Goal: Manage account settings

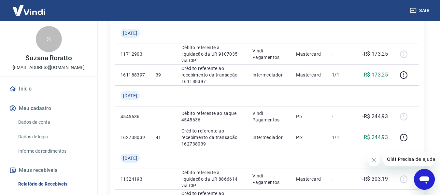
scroll to position [90, 0]
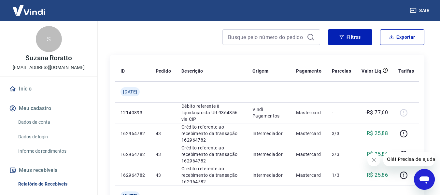
click at [31, 123] on link "Dados da conta" at bounding box center [53, 121] width 74 height 13
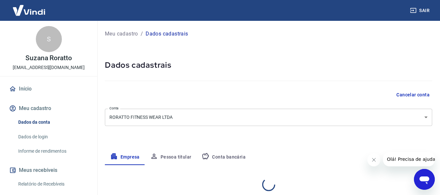
select select "PR"
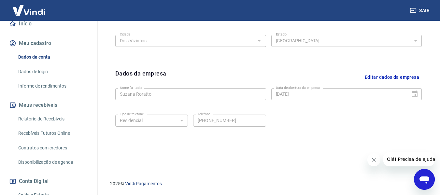
scroll to position [98, 0]
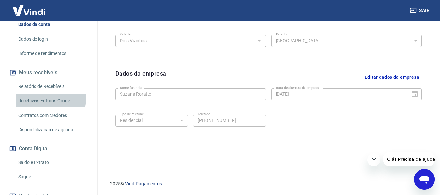
click at [47, 99] on link "Recebíveis Futuros Online" at bounding box center [53, 100] width 74 height 13
